Goal: Task Accomplishment & Management: Use online tool/utility

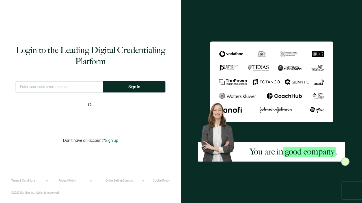
click at [108, 117] on div "Sign in with Google. Opens in new tab" at bounding box center [90, 118] width 65 height 12
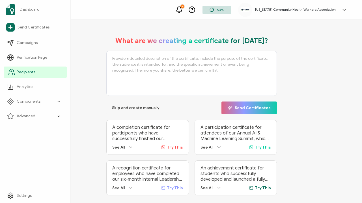
click at [21, 73] on span "Recipients" at bounding box center [26, 72] width 19 height 6
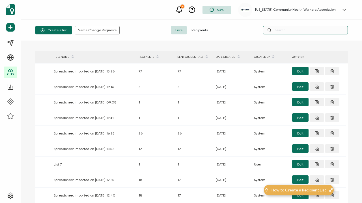
click at [281, 31] on input "text" at bounding box center [305, 30] width 85 height 8
paste input "[EMAIL_ADDRESS][DOMAIN_NAME]"
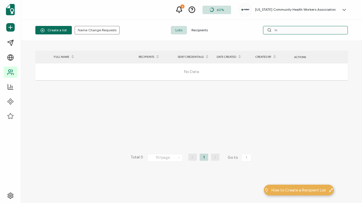
type input "h"
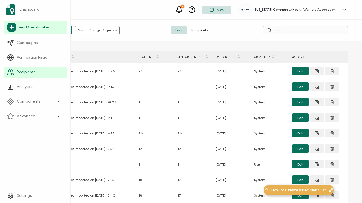
click at [27, 28] on span "Send Certificates" at bounding box center [34, 28] width 32 height 6
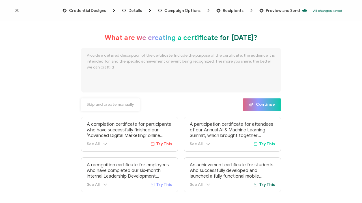
click at [123, 105] on span "Skip and create manually" at bounding box center [109, 105] width 47 height 4
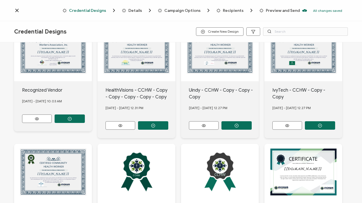
scroll to position [32, 0]
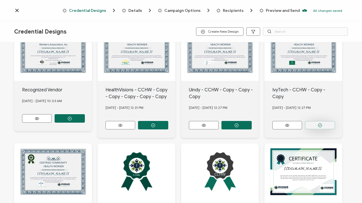
click at [322, 121] on button "button" at bounding box center [319, 125] width 30 height 8
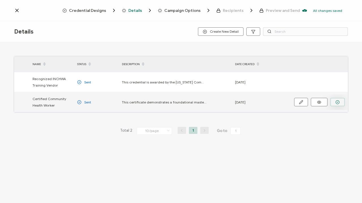
click at [338, 101] on icon "button" at bounding box center [337, 102] width 4 height 4
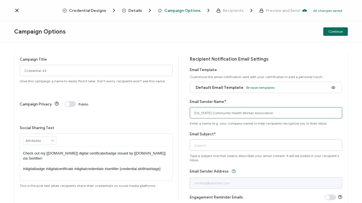
type input "[US_STATE] Community Health Worker Association"
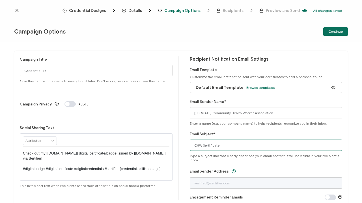
click at [204, 146] on input "CHW Sertificate" at bounding box center [266, 145] width 153 height 11
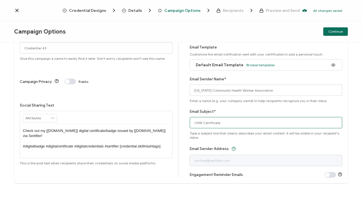
scroll to position [23, 0]
type input "CHW Certificate"
click at [327, 175] on span at bounding box center [329, 175] width 11 height 6
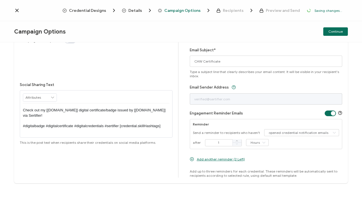
scroll to position [84, 0]
click at [218, 143] on input "1" at bounding box center [223, 143] width 37 height 7
type input "7"
click at [262, 143] on icon at bounding box center [263, 142] width 7 height 7
click at [258, 168] on li "Days" at bounding box center [256, 166] width 24 height 10
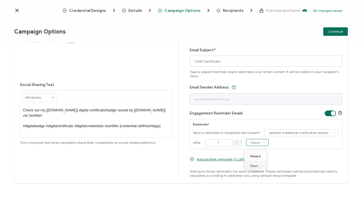
type input "Days"
click at [222, 159] on span "Add another reminder (2 Left)" at bounding box center [221, 159] width 48 height 4
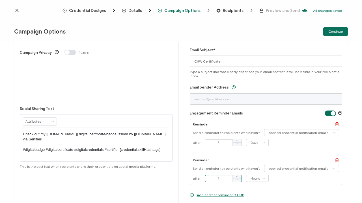
click at [219, 179] on input "1" at bounding box center [223, 178] width 37 height 7
type input "14"
click at [263, 178] on icon at bounding box center [263, 178] width 7 height 7
click at [259, 165] on li "Days" at bounding box center [256, 164] width 24 height 10
type input "Days"
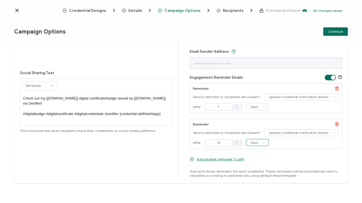
scroll to position [120, 0]
click at [230, 160] on span "Add another reminder (1 Left)" at bounding box center [220, 159] width 47 height 4
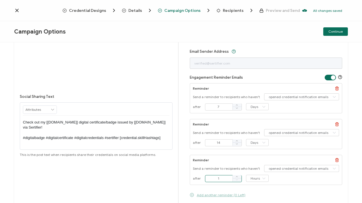
click at [214, 179] on input "1" at bounding box center [223, 178] width 37 height 7
type input "21"
click at [262, 178] on icon at bounding box center [263, 178] width 7 height 7
click at [260, 162] on li "Days" at bounding box center [256, 164] width 24 height 10
type input "Days"
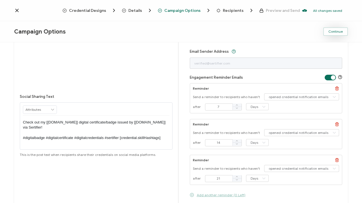
click at [341, 31] on span "Continue" at bounding box center [335, 31] width 14 height 3
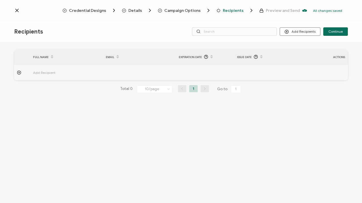
click at [20, 72] on icon at bounding box center [19, 73] width 4 height 4
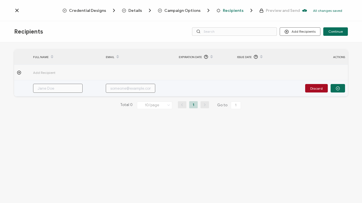
click at [116, 89] on input "text" at bounding box center [130, 88] width 49 height 9
paste input "[EMAIL_ADDRESS][DOMAIN_NAME]"
type input "[EMAIL_ADDRESS][DOMAIN_NAME]"
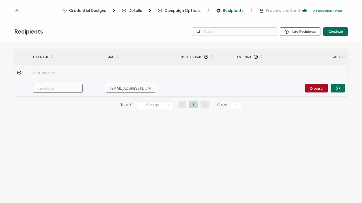
click at [53, 89] on input "text" at bounding box center [57, 88] width 49 height 9
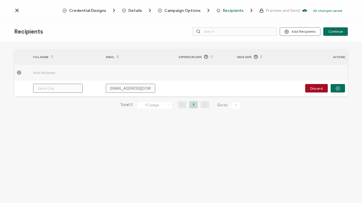
type input "R"
type input "Ra"
type input "Rac"
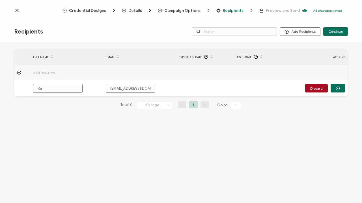
type input "Rac"
type input "Rach"
type input "Racha"
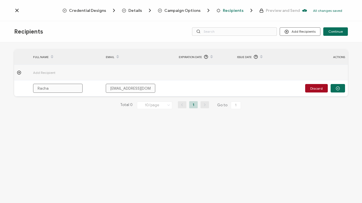
type input "Rachae"
type input "Rachael"
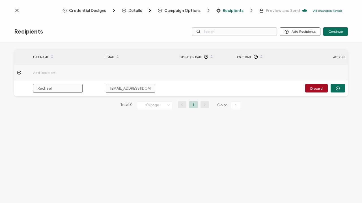
type input "Rachael"
type input "[PERSON_NAME]"
type input "Rachael Hi"
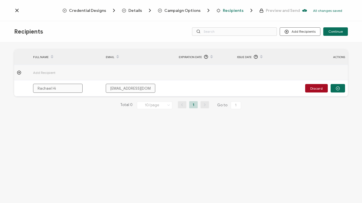
type input "[PERSON_NAME]"
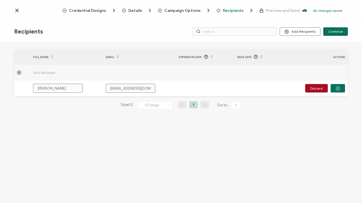
type input "[PERSON_NAME]"
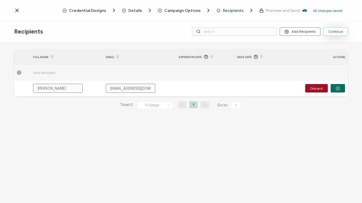
type input "[PERSON_NAME]"
click at [340, 32] on span "Continue" at bounding box center [335, 31] width 14 height 3
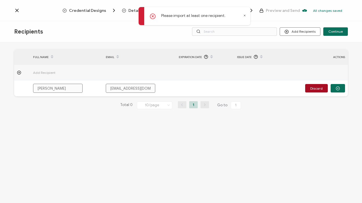
click at [244, 15] on icon at bounding box center [244, 15] width 3 height 3
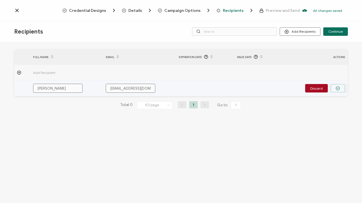
click at [340, 87] on button "button" at bounding box center [337, 88] width 14 height 8
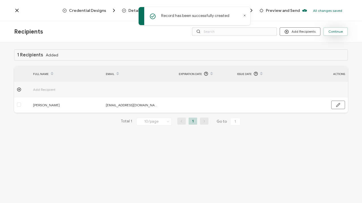
click at [340, 32] on span "Continue" at bounding box center [335, 31] width 14 height 3
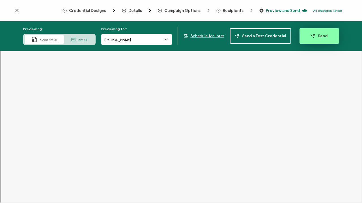
click at [320, 39] on button "Send" at bounding box center [319, 36] width 40 height 16
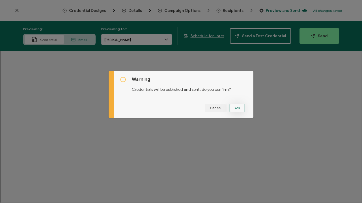
click at [237, 110] on button "Yes" at bounding box center [237, 108] width 16 height 8
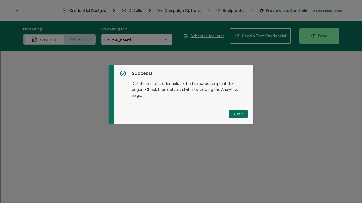
click at [237, 110] on button "Got It" at bounding box center [237, 114] width 19 height 8
